Goal: Information Seeking & Learning: Learn about a topic

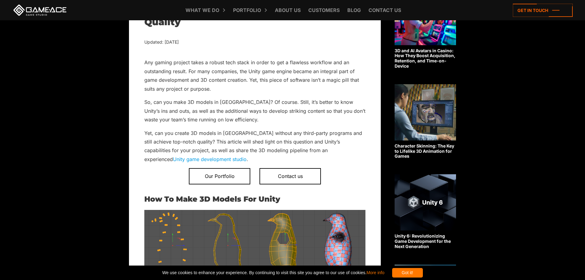
scroll to position [239, 0]
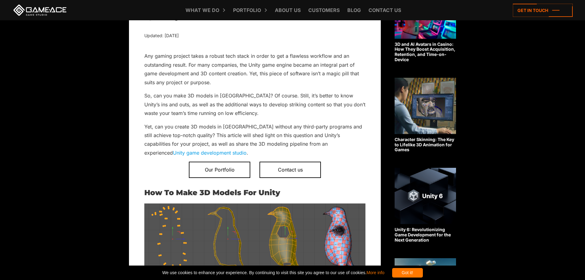
click at [246, 149] on link "Unity game development studio" at bounding box center [210, 152] width 74 height 6
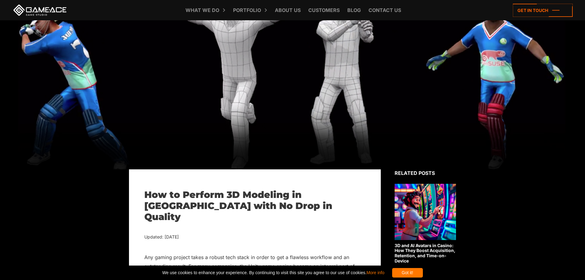
scroll to position [3, 0]
